Goal: Information Seeking & Learning: Learn about a topic

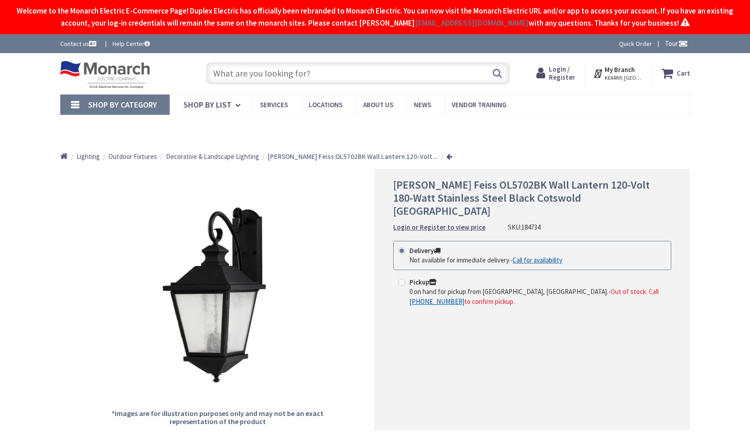
type input "[GEOGRAPHIC_DATA], [GEOGRAPHIC_DATA]"
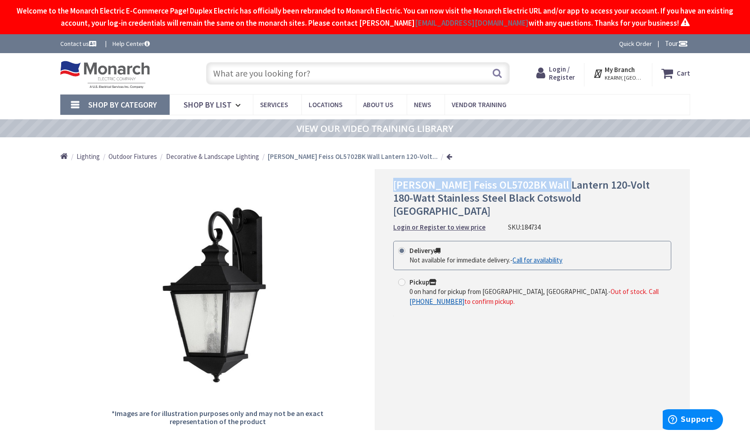
drag, startPoint x: 396, startPoint y: 185, endPoint x: 561, endPoint y: 180, distance: 164.7
click at [561, 180] on span "[PERSON_NAME] Feiss OL5702BK Wall Lantern 120-Volt 180-Watt Stainless Steel Bla…" at bounding box center [521, 198] width 256 height 40
copy span "[PERSON_NAME] Feiss OL5702BK Wall Lantern"
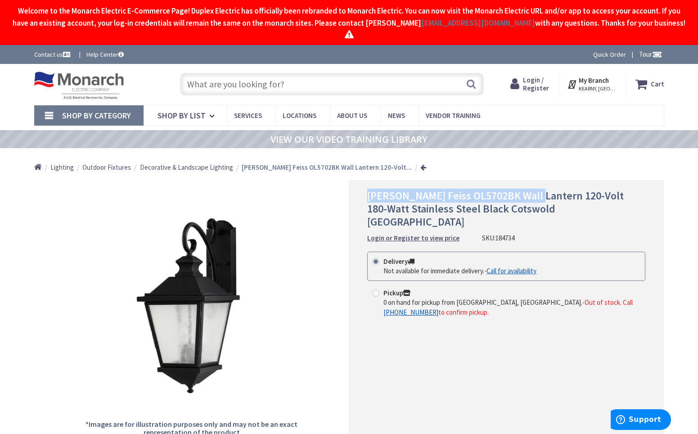
click at [362, 184] on div "[PERSON_NAME] Feiss OL5702BK Wall Lantern 120-Volt 180-Watt Stainless Steel Bla…" at bounding box center [506, 310] width 315 height 260
drag, startPoint x: 367, startPoint y: 181, endPoint x: 533, endPoint y: 178, distance: 166.5
click at [533, 180] on div "[PERSON_NAME] Feiss OL5702BK Wall Lantern 120-Volt 180-Watt Stainless Steel Bla…" at bounding box center [506, 310] width 315 height 260
copy span "[PERSON_NAME] Feiss OL5702BK Wall Lantern"
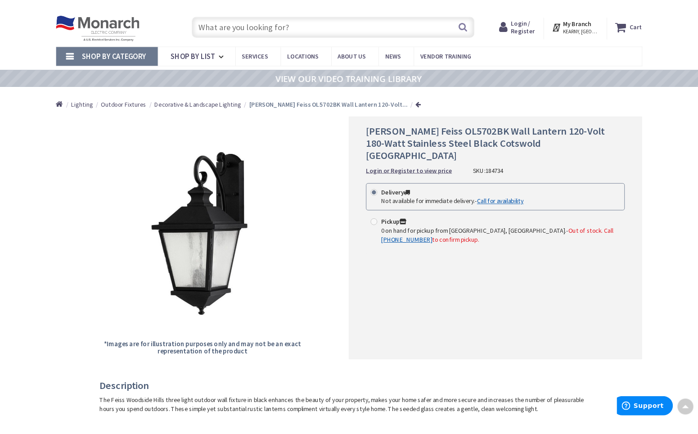
scroll to position [45, 0]
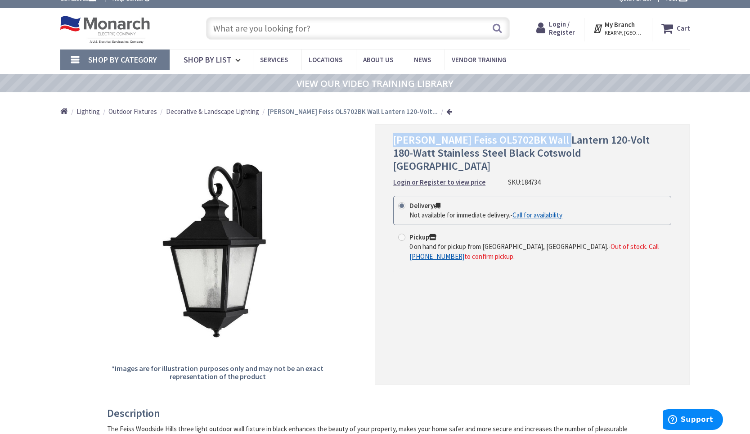
drag, startPoint x: 395, startPoint y: 140, endPoint x: 560, endPoint y: 132, distance: 164.8
click at [560, 132] on div "[PERSON_NAME] Feiss OL5702BK Wall Lantern 120-Volt 180-Watt Stainless Steel Bla…" at bounding box center [532, 254] width 315 height 260
copy span "[PERSON_NAME] Feiss OL5702BK Wall Lantern"
